Goal: Transaction & Acquisition: Purchase product/service

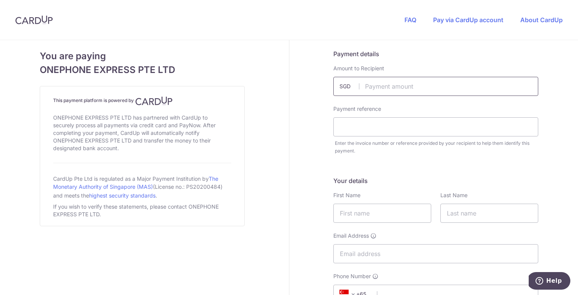
click at [412, 91] on input "text" at bounding box center [435, 86] width 205 height 19
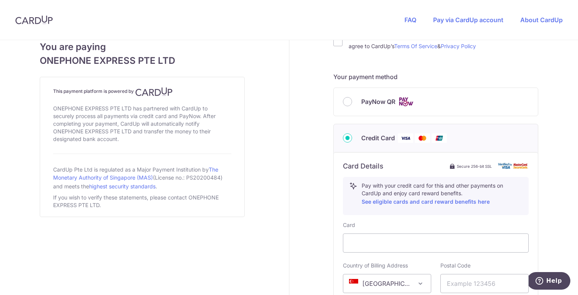
scroll to position [314, 0]
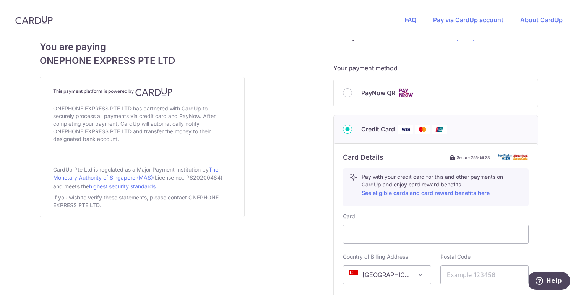
click at [398, 97] on label "PayNow QR" at bounding box center [444, 93] width 167 height 10
click at [352, 97] on input "PayNow QR" at bounding box center [347, 92] width 9 height 9
radio input "true"
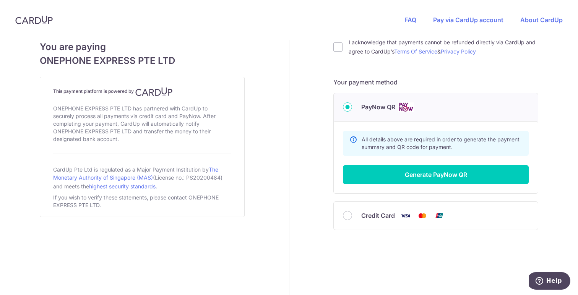
scroll to position [299, 0]
click at [397, 214] on label "Credit Card" at bounding box center [444, 216] width 167 height 10
click at [352, 214] on input "Credit Card" at bounding box center [347, 215] width 9 height 9
radio input "true"
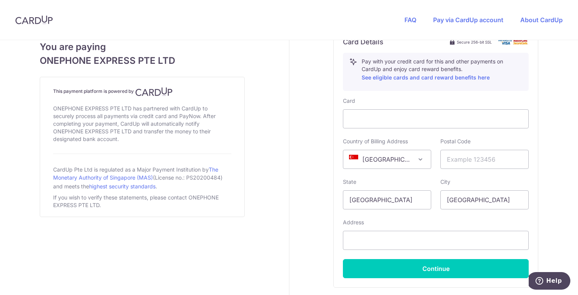
scroll to position [446, 0]
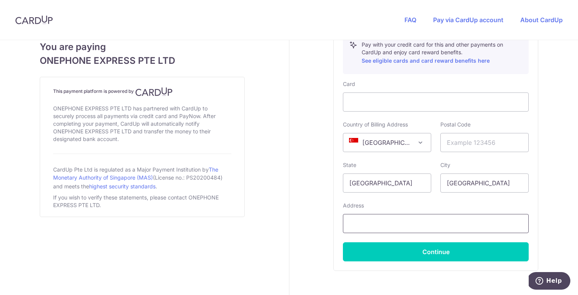
click at [399, 222] on input "text" at bounding box center [436, 223] width 186 height 19
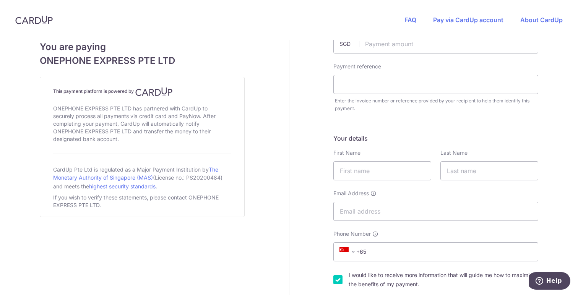
scroll to position [42, 0]
